Goal: Information Seeking & Learning: Stay updated

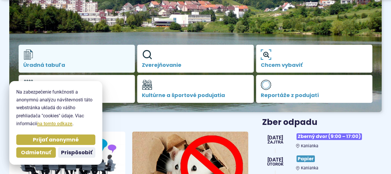
scroll to position [119, 0]
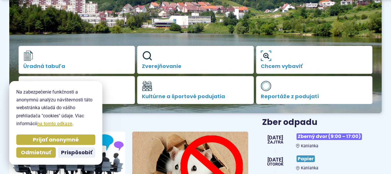
click at [67, 140] on span "Prijať anonymné" at bounding box center [56, 140] width 46 height 7
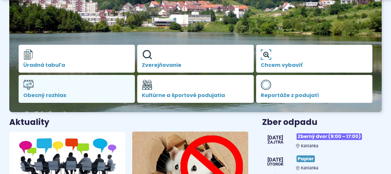
click at [49, 97] on span "Obecný rozhlas" at bounding box center [76, 95] width 107 height 6
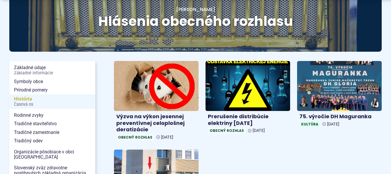
scroll to position [89, 0]
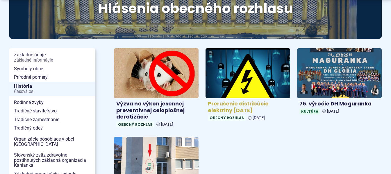
click at [246, 110] on h4 "Prerušenie distribúcie elektriny [DATE]" at bounding box center [248, 107] width 80 height 13
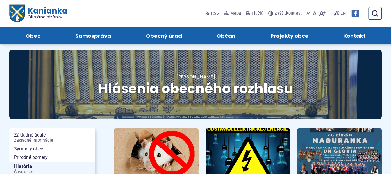
scroll to position [0, 0]
